Goal: Task Accomplishment & Management: Complete application form

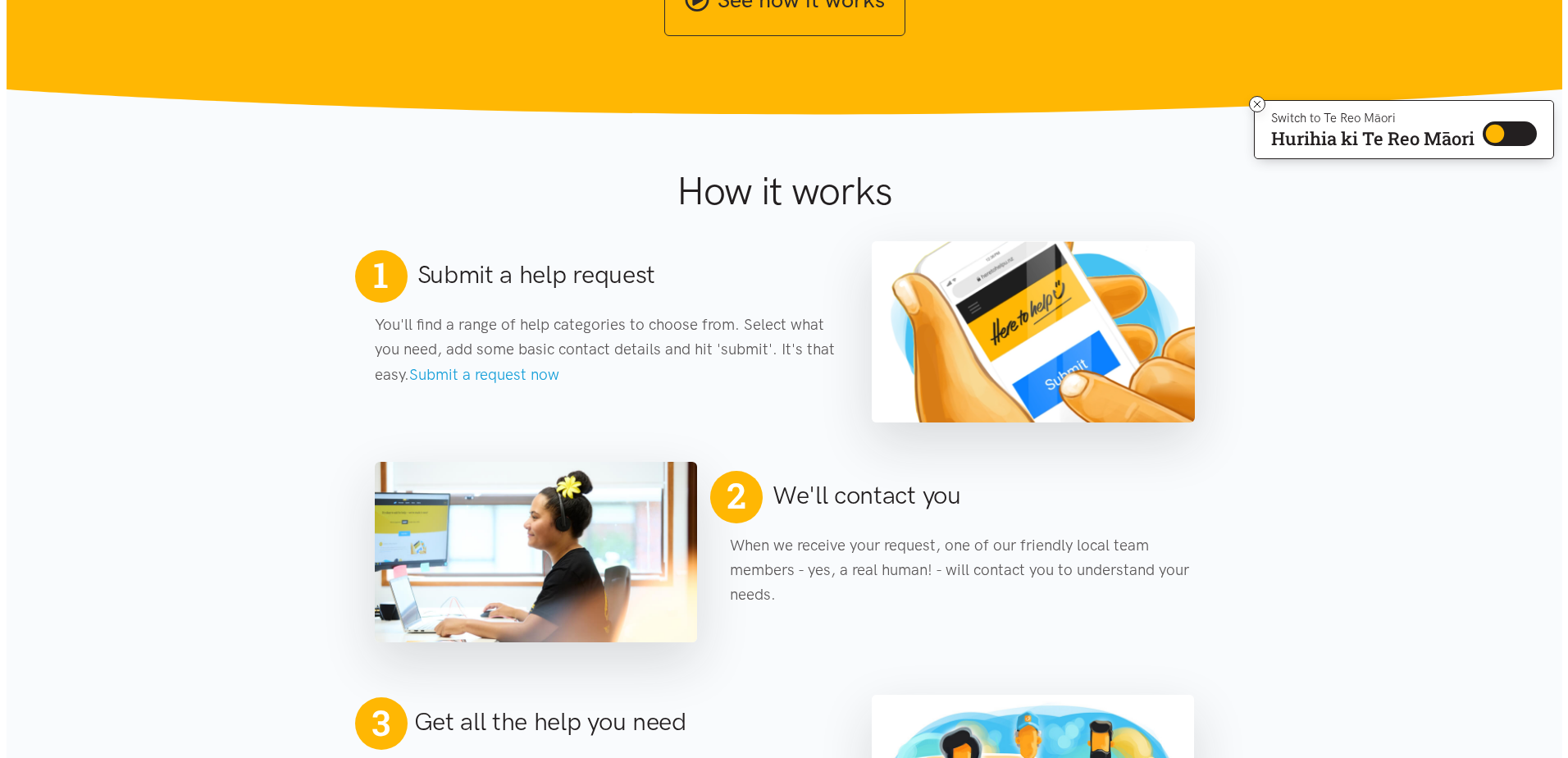
scroll to position [76, 0]
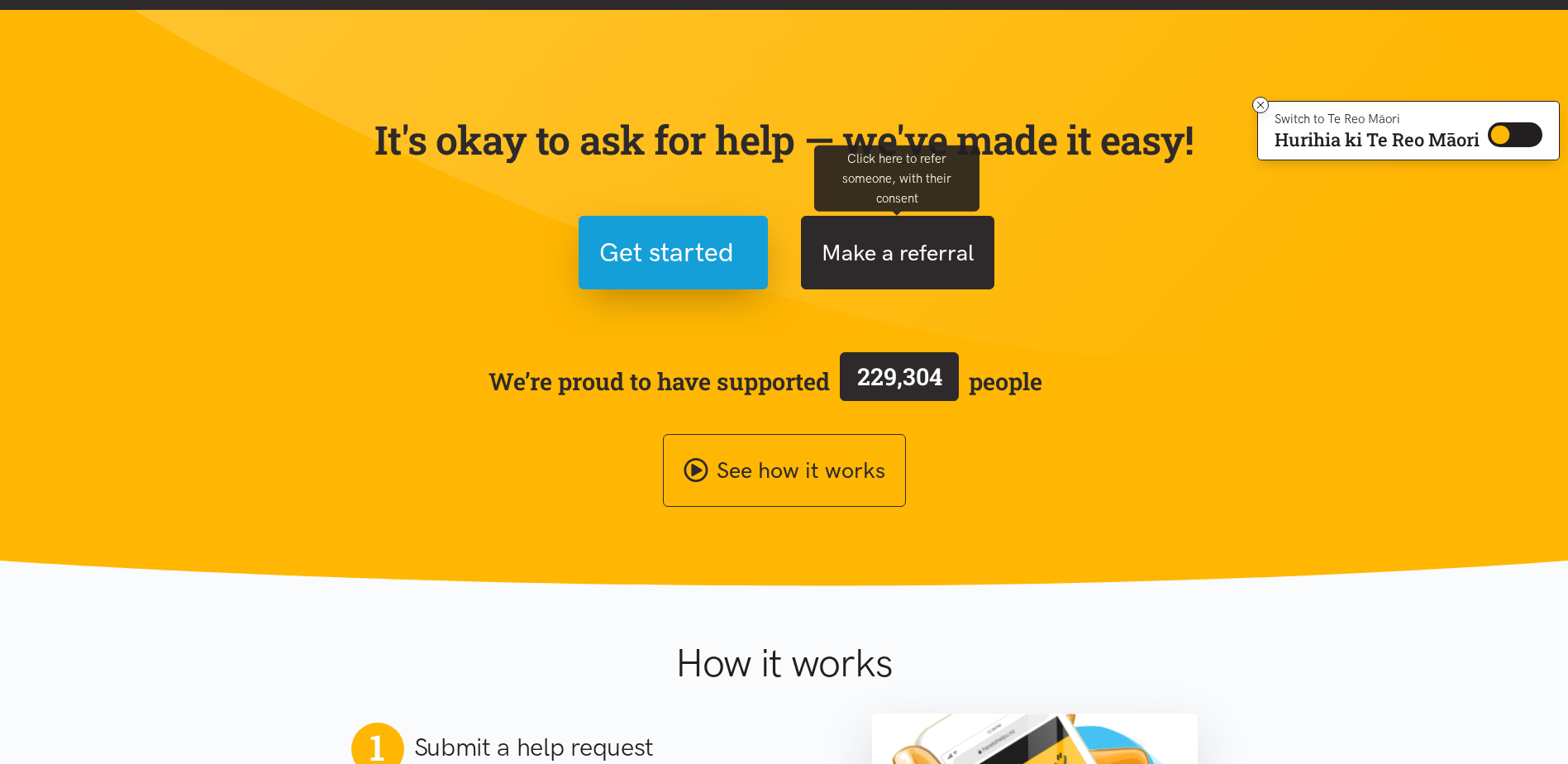
click at [873, 240] on button "Make a referral" at bounding box center [897, 252] width 193 height 74
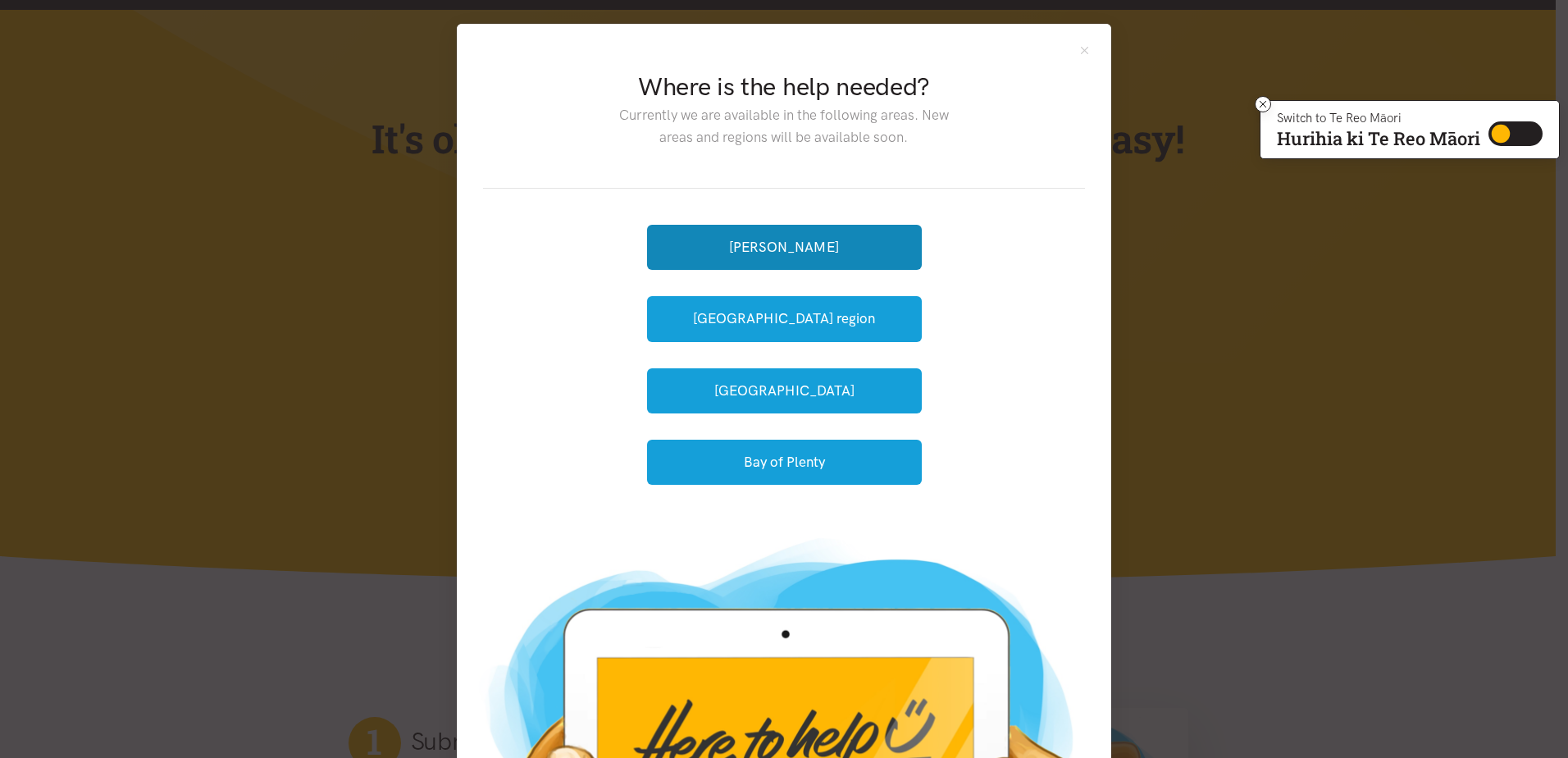
click at [867, 239] on button "[PERSON_NAME]" at bounding box center [784, 247] width 275 height 45
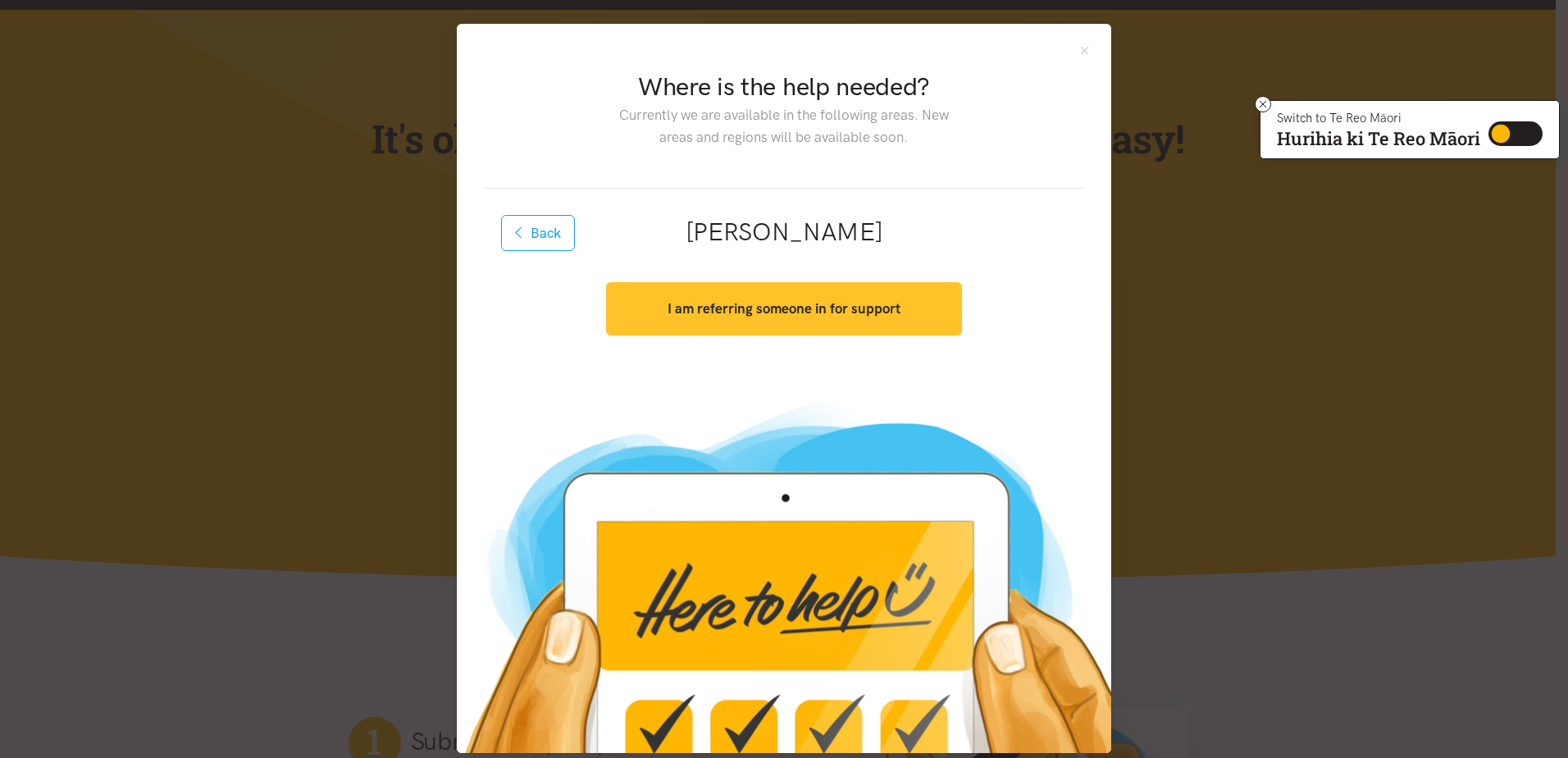
click at [866, 303] on strong "I am referring someone in for support" at bounding box center [784, 308] width 233 height 16
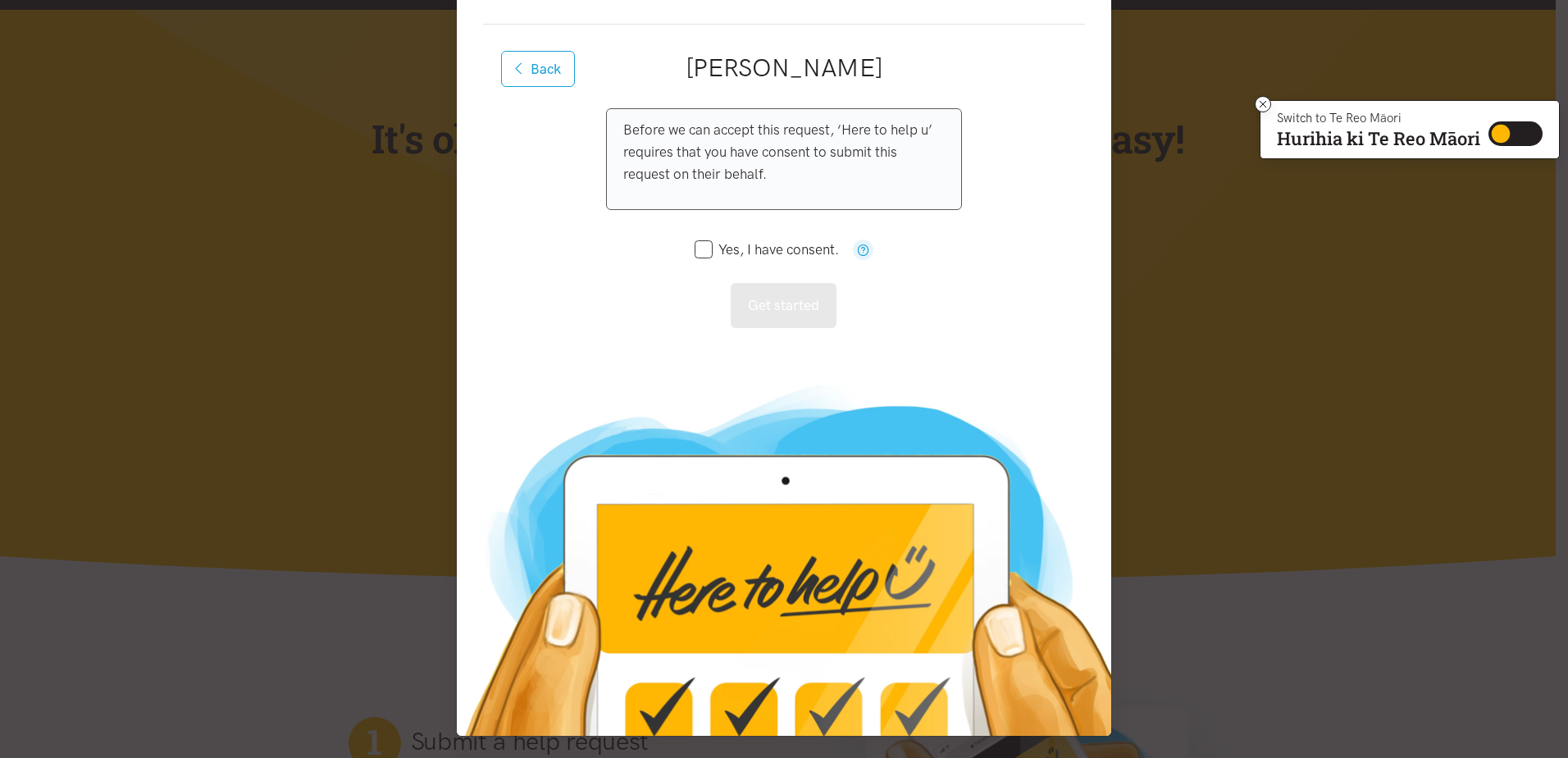
scroll to position [166, 0]
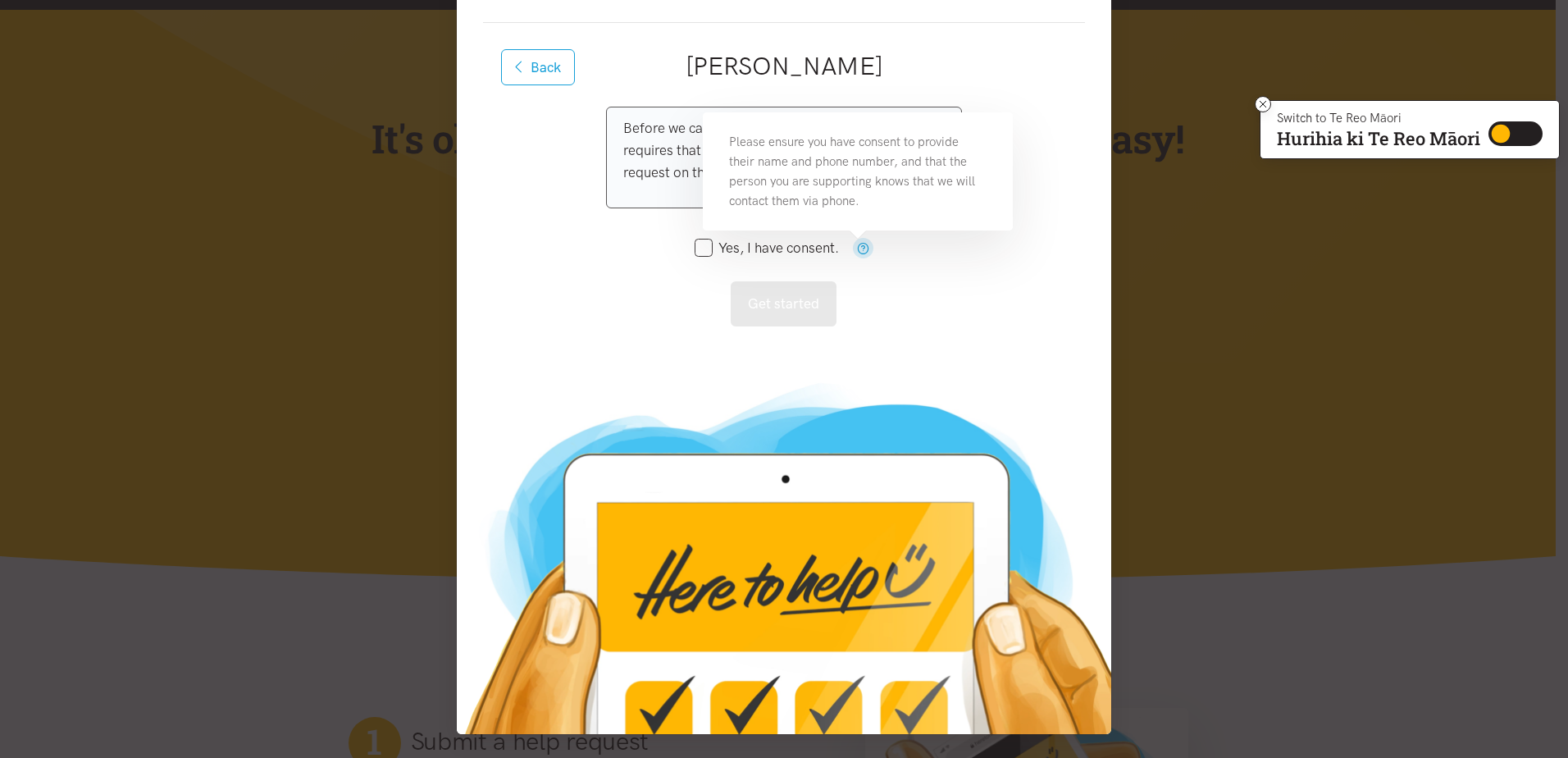
click at [861, 254] on icon "button" at bounding box center [863, 248] width 12 height 12
click at [673, 237] on div "Before we can accept this request, ‘Here to help u’ requires that you have cons…" at bounding box center [784, 216] width 355 height 220
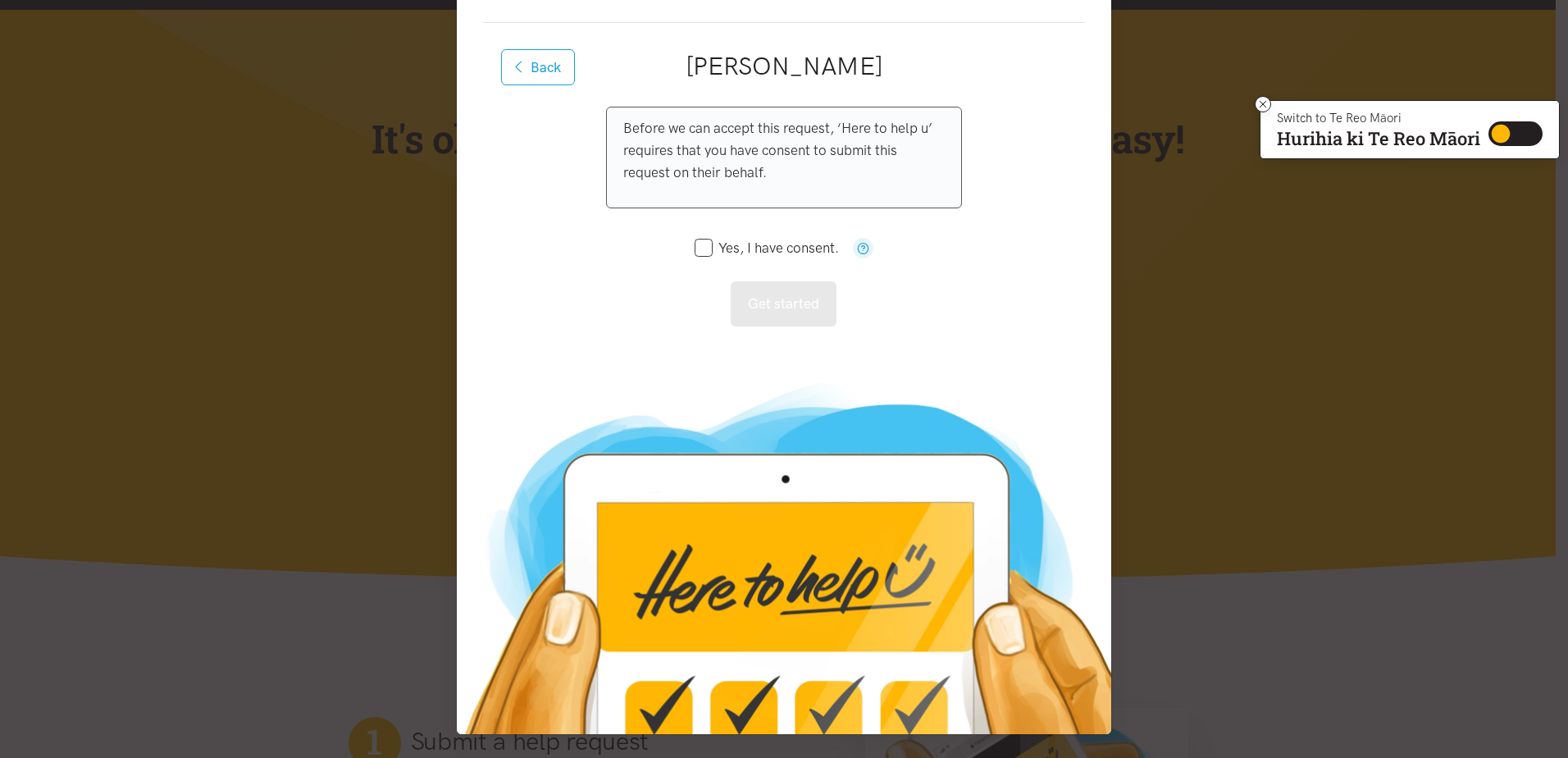
drag, startPoint x: 695, startPoint y: 250, endPoint x: 742, endPoint y: 278, distance: 54.7
click at [705, 253] on input "Yes, I have consent." at bounding box center [767, 248] width 144 height 14
checkbox input "true"
click at [792, 296] on button "Get started" at bounding box center [784, 303] width 106 height 45
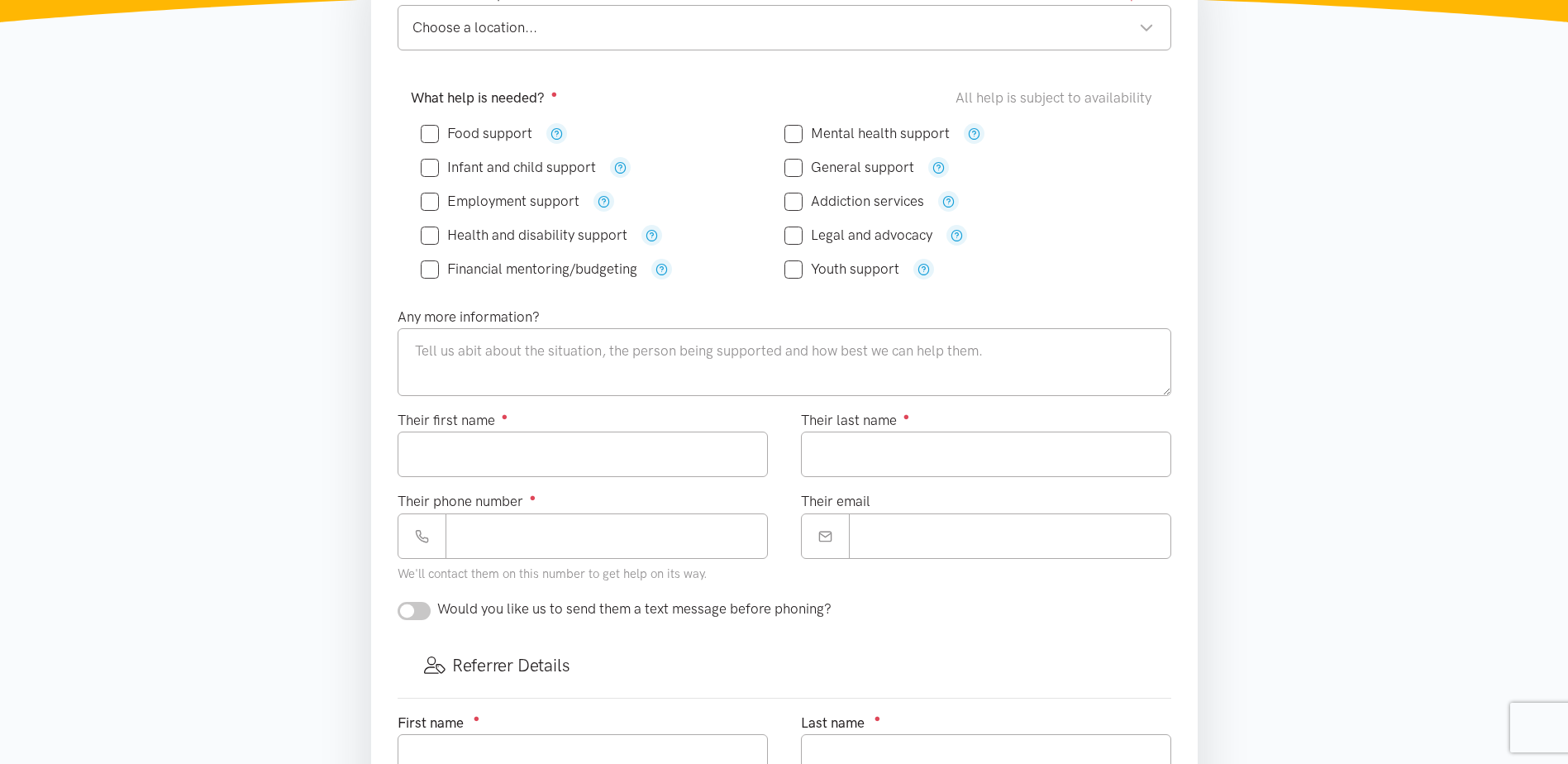
scroll to position [330, 0]
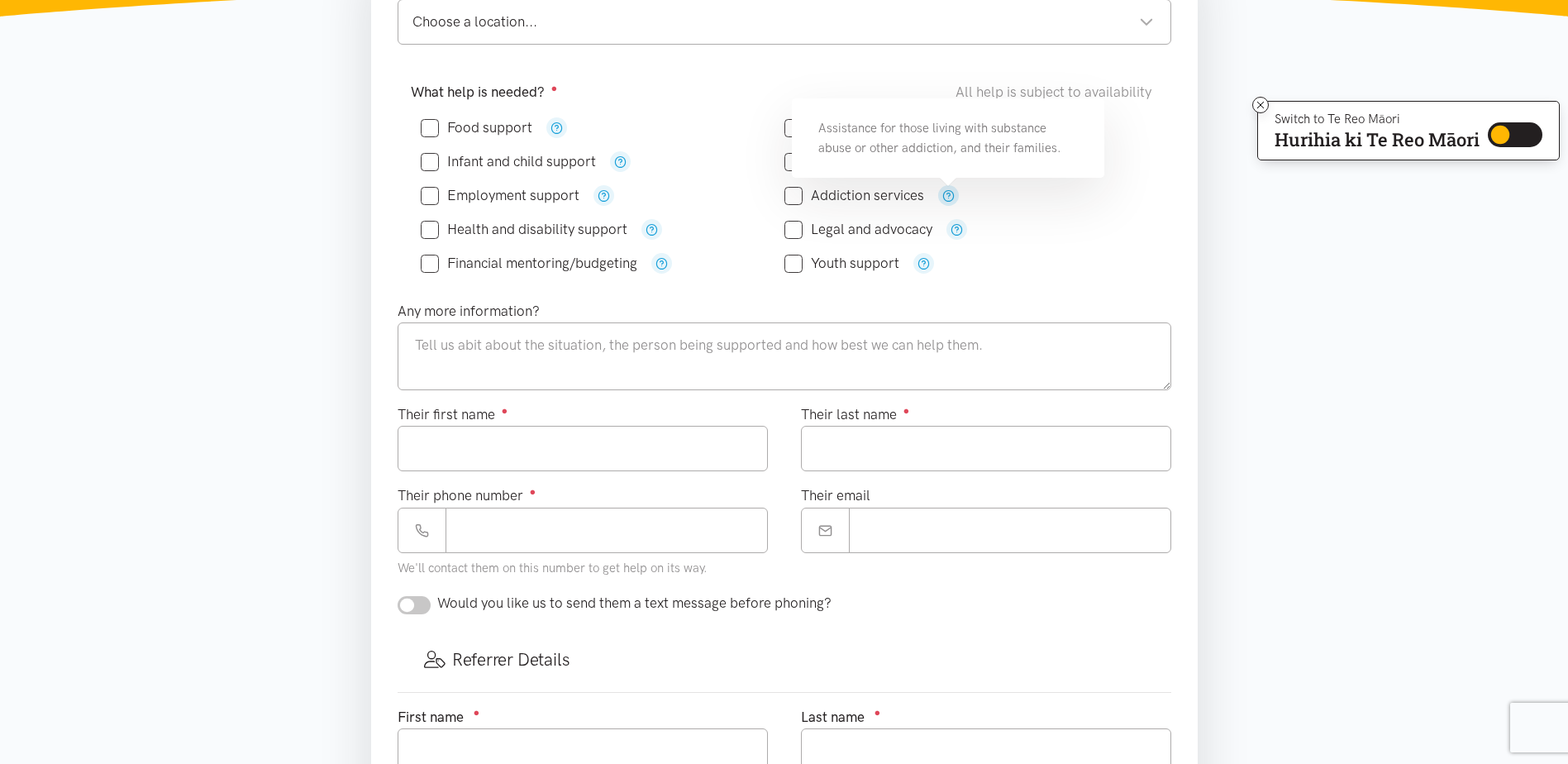
click at [956, 196] on button "button" at bounding box center [949, 195] width 21 height 21
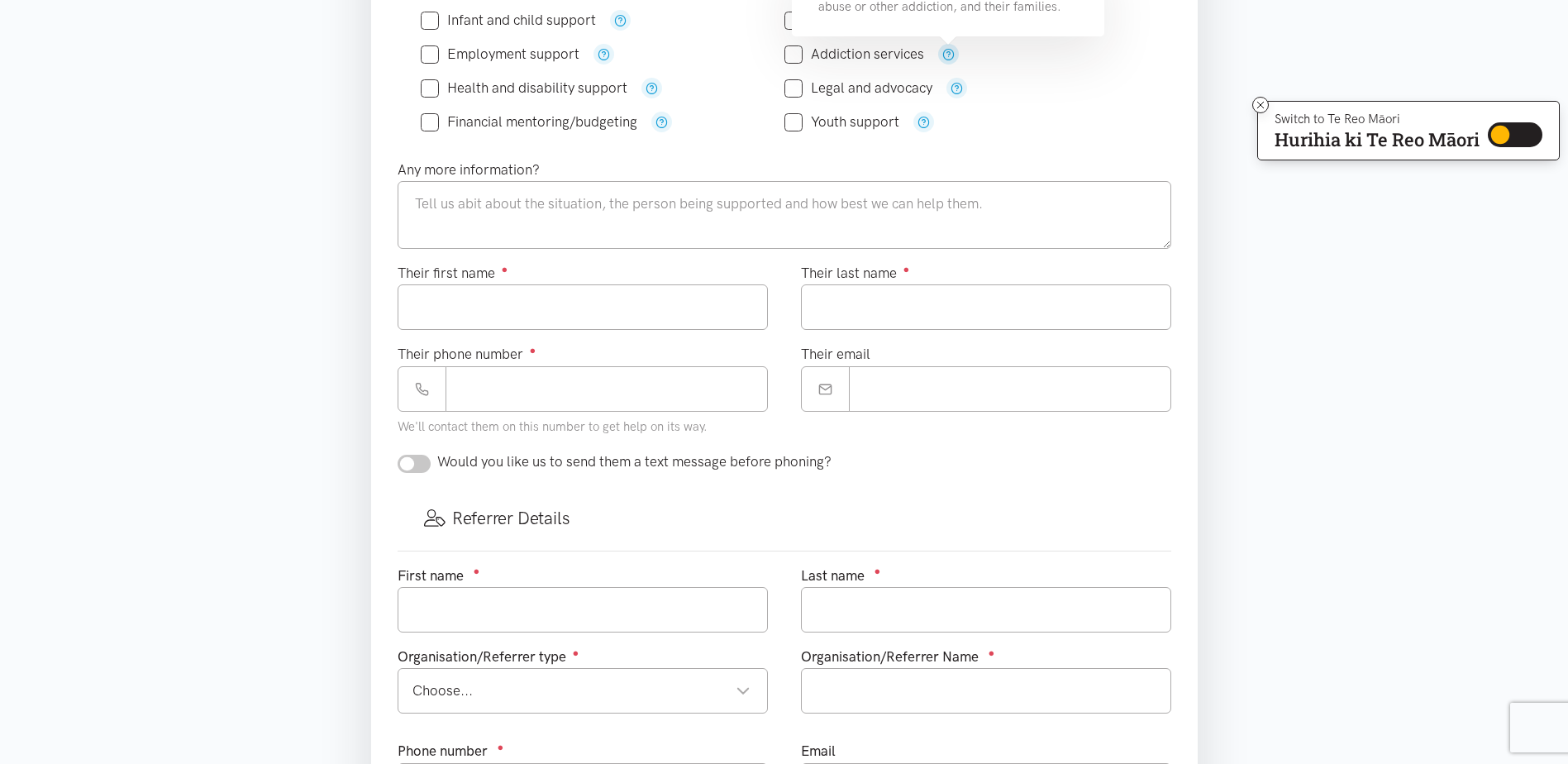
scroll to position [744, 0]
